Goal: Obtain resource: Download file/media

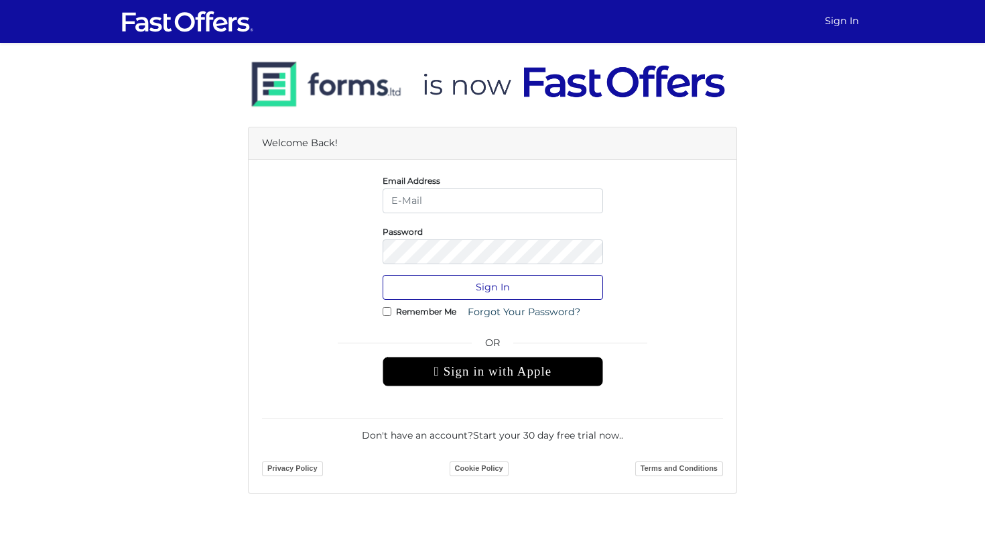
type input "[PERSON_NAME][EMAIL_ADDRESS][DOMAIN_NAME]"
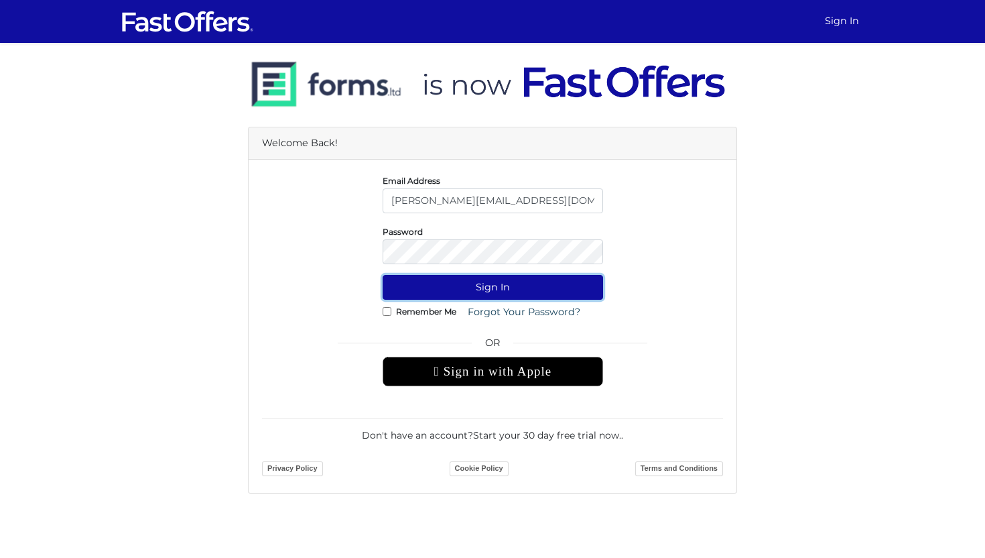
click at [505, 281] on button "Sign In" at bounding box center [493, 287] width 221 height 25
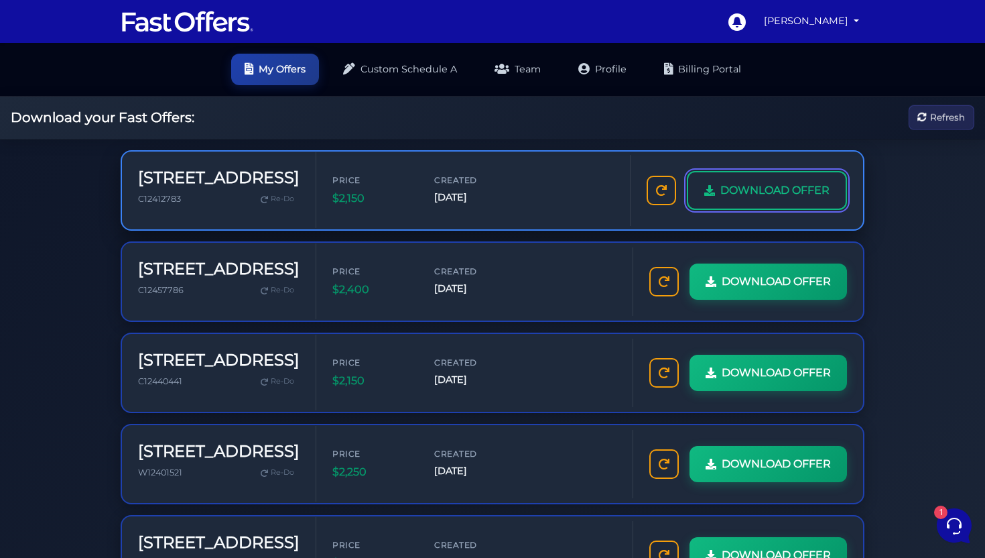
click at [774, 186] on span "DOWNLOAD OFFER" at bounding box center [775, 190] width 109 height 17
click at [721, 198] on span "DOWNLOAD OFFER" at bounding box center [775, 190] width 109 height 17
